Goal: Task Accomplishment & Management: Use online tool/utility

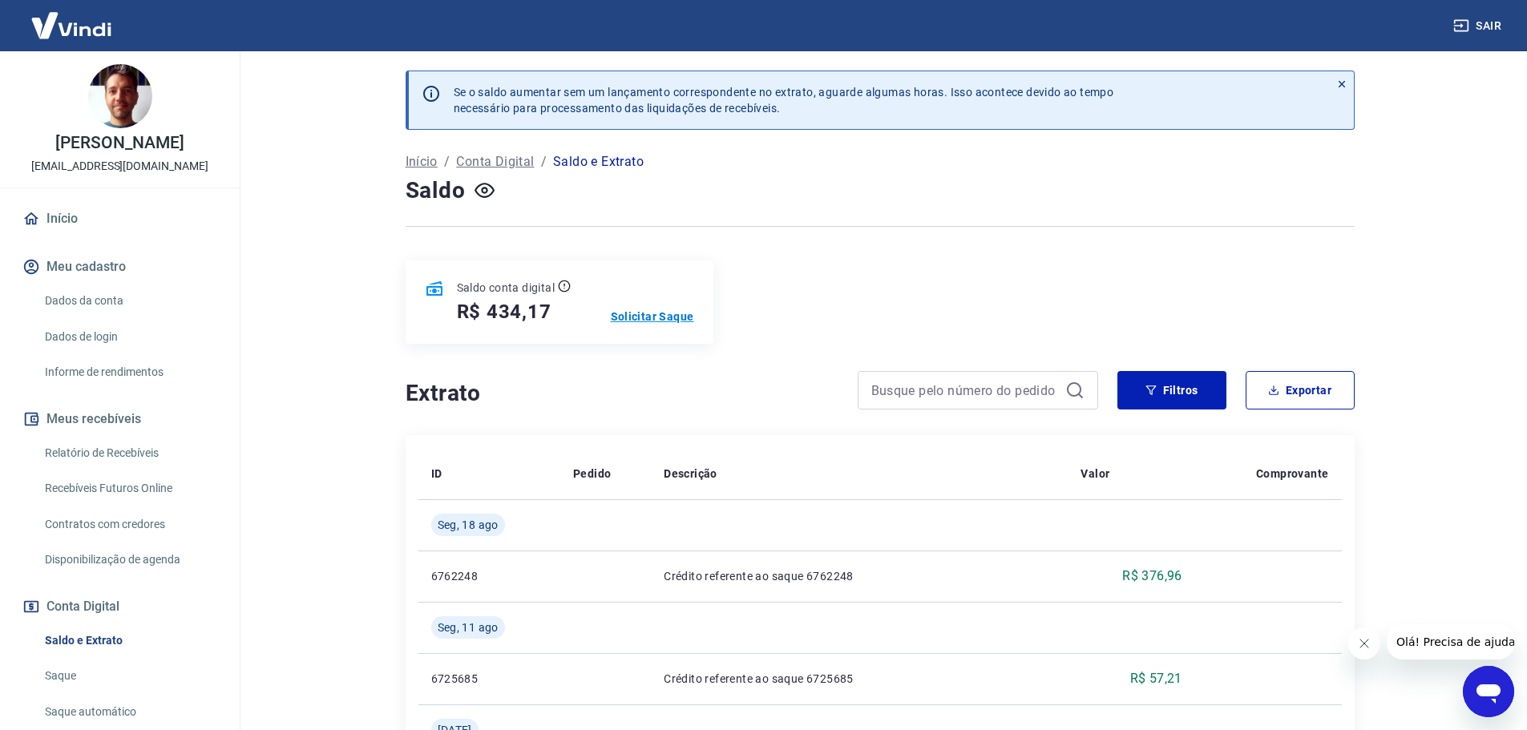
click at [662, 314] on p "Solicitar Saque" at bounding box center [652, 317] width 83 height 16
